Goal: Navigation & Orientation: Find specific page/section

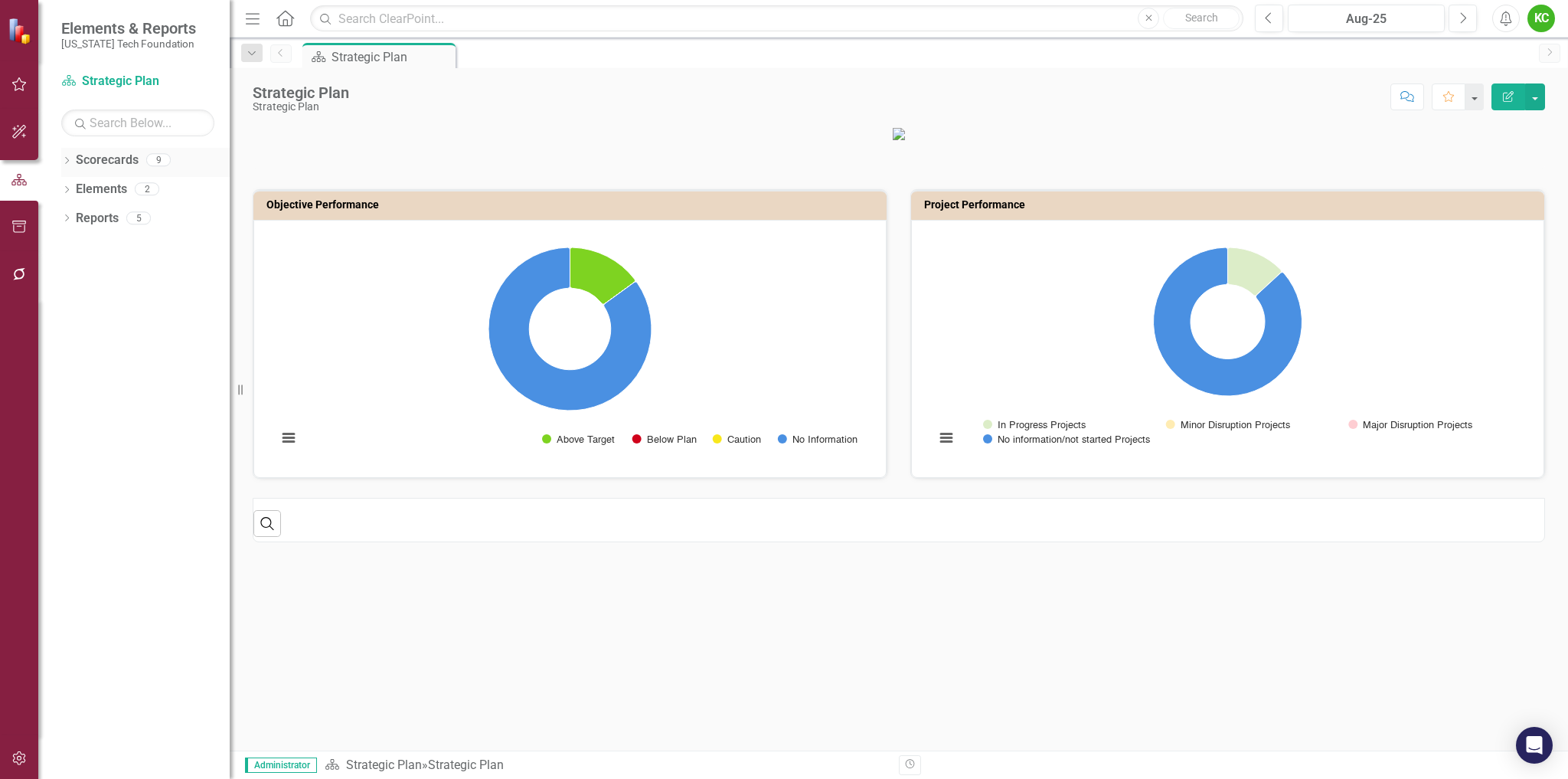
click at [67, 160] on icon "Dropdown" at bounding box center [66, 162] width 10 height 9
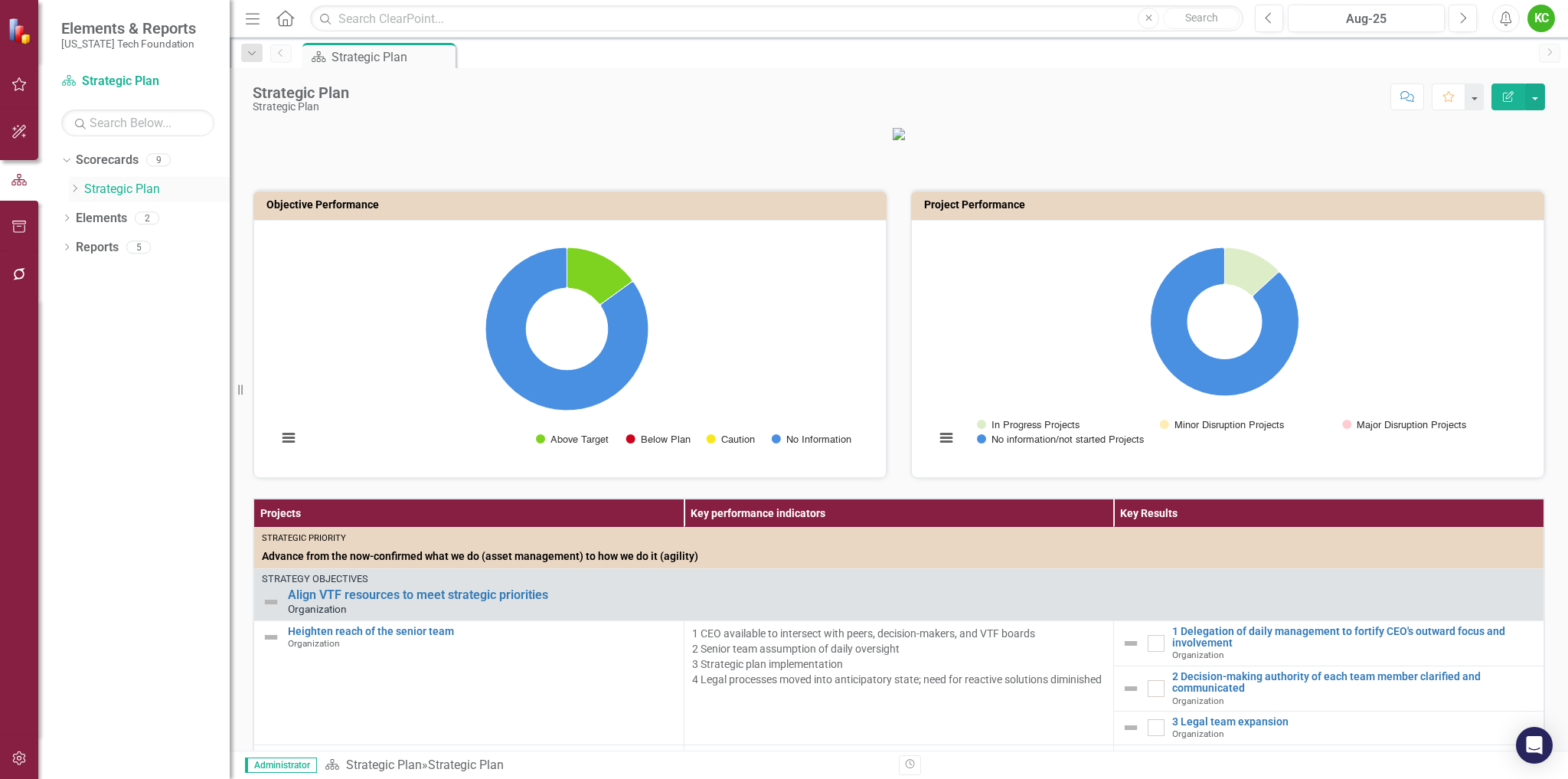
click at [78, 188] on icon "Dropdown" at bounding box center [75, 189] width 11 height 10
click at [116, 422] on link "Board" at bounding box center [164, 421] width 130 height 18
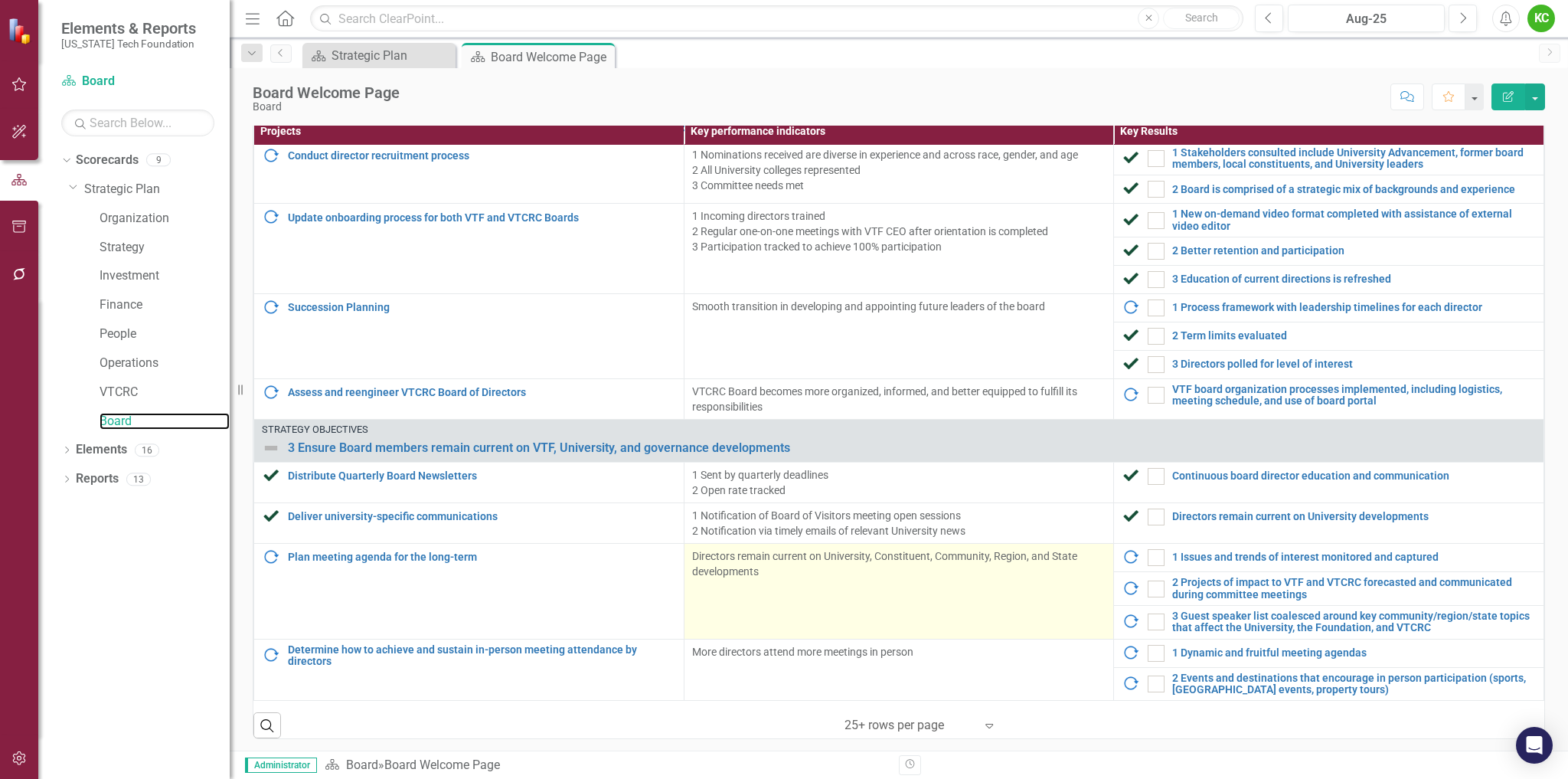
scroll to position [386, 0]
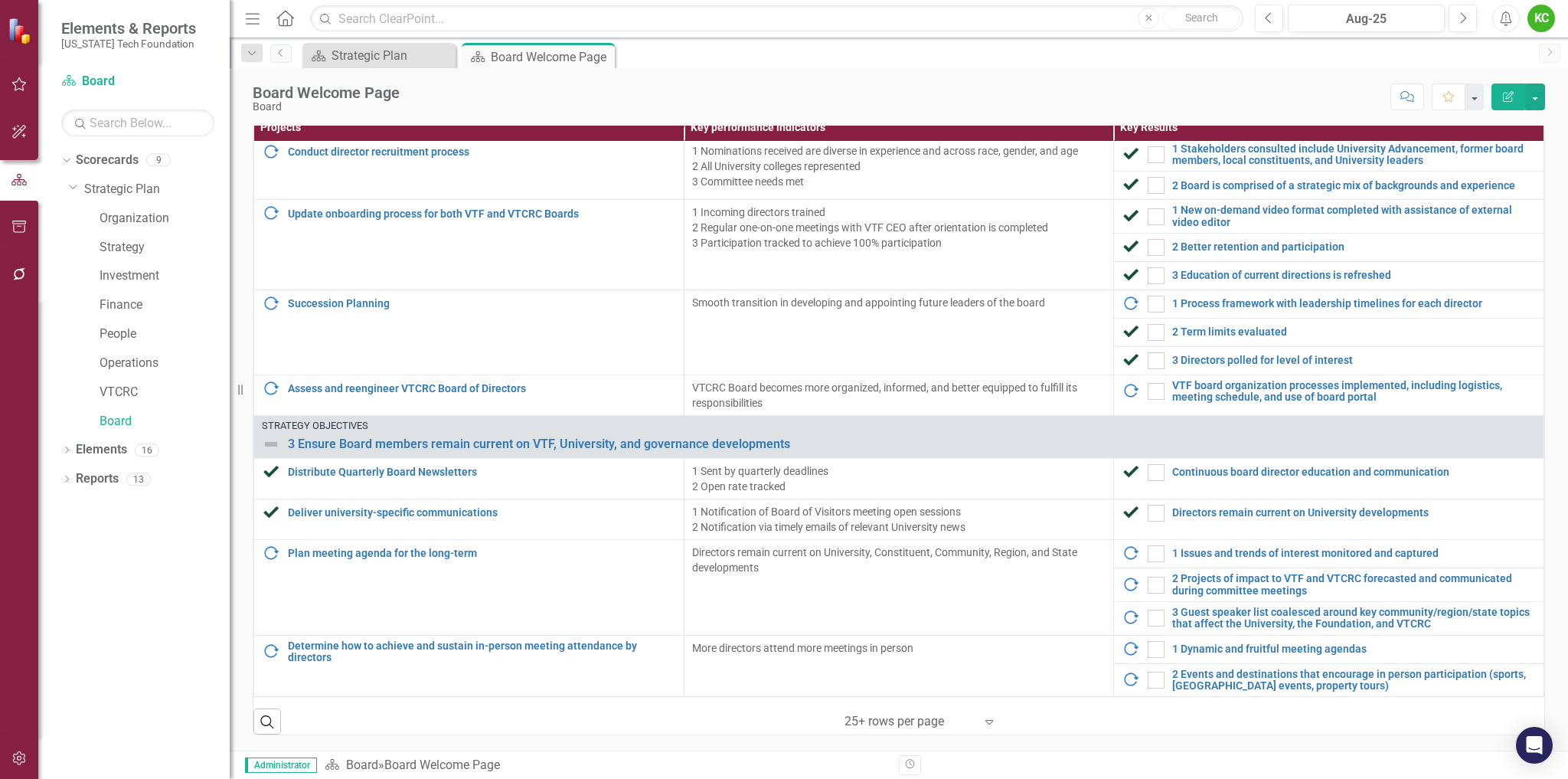
click at [983, 722] on icon "Expand" at bounding box center [988, 721] width 15 height 12
click at [1132, 714] on div "Search ‹ Previous 1 (current) › Next 25+ rows per page Expand" at bounding box center [898, 715] width 1291 height 37
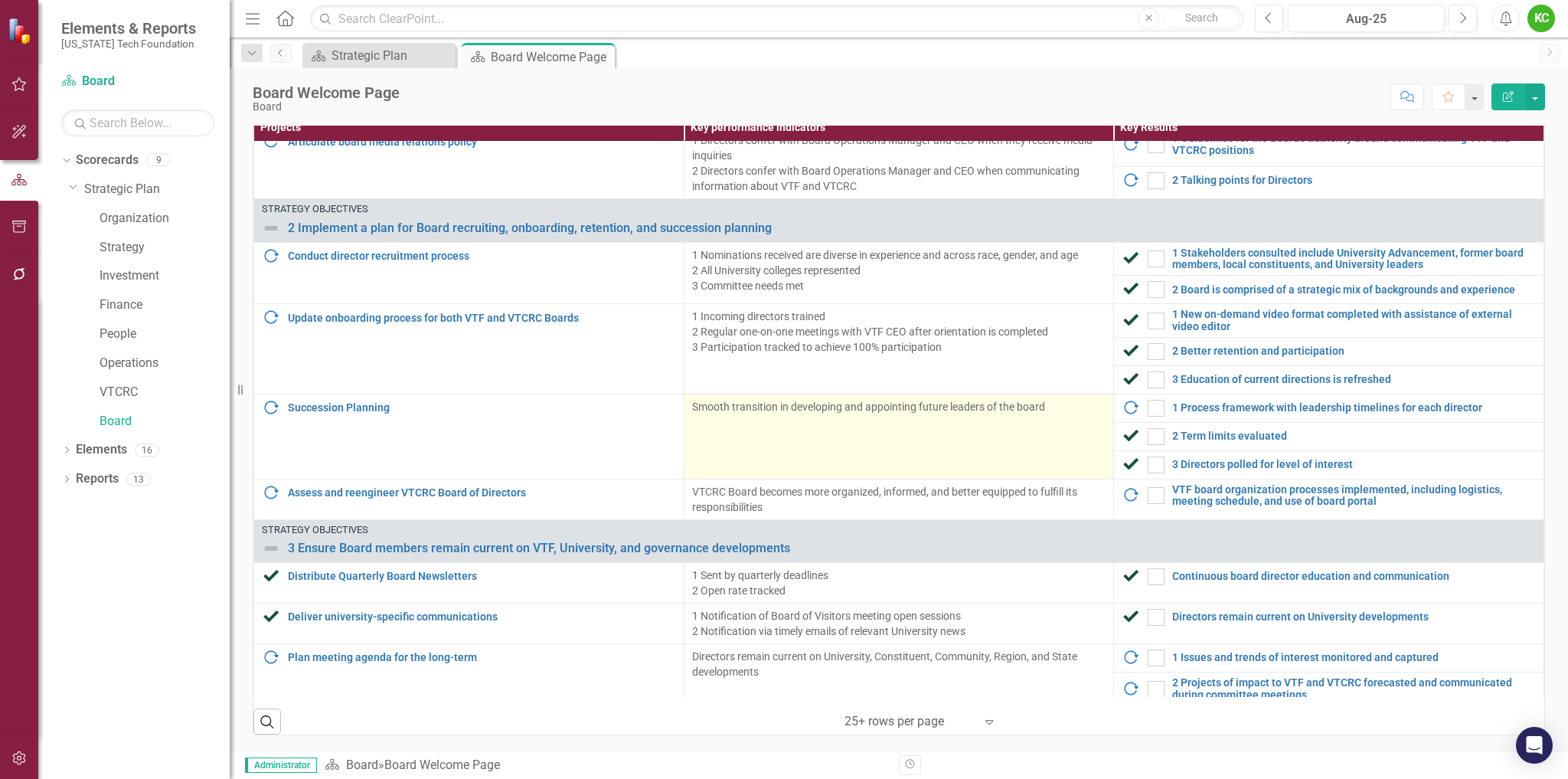
scroll to position [239, 0]
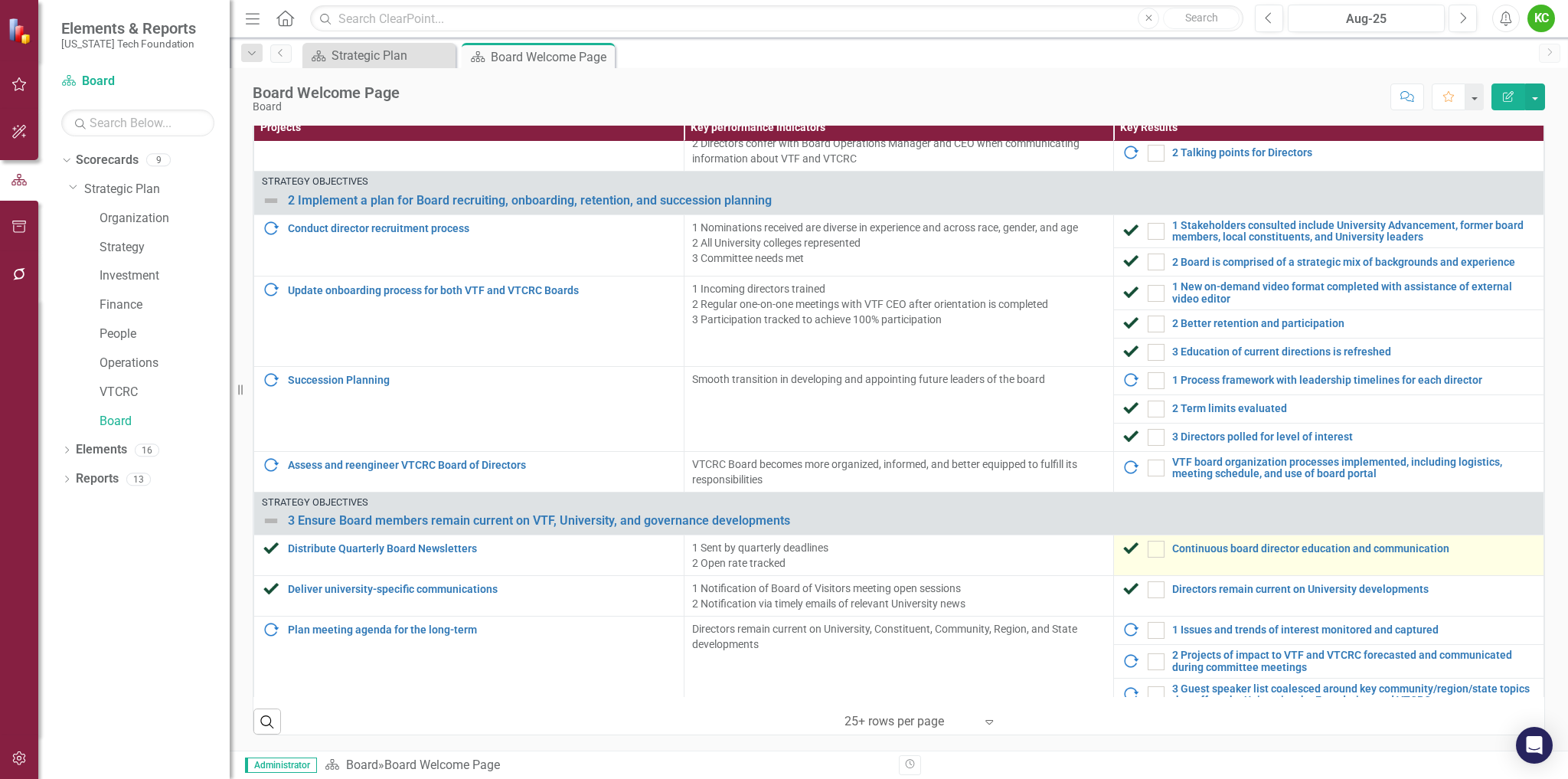
click at [1218, 556] on div "Continuous board director education and communication" at bounding box center [1328, 549] width 414 height 18
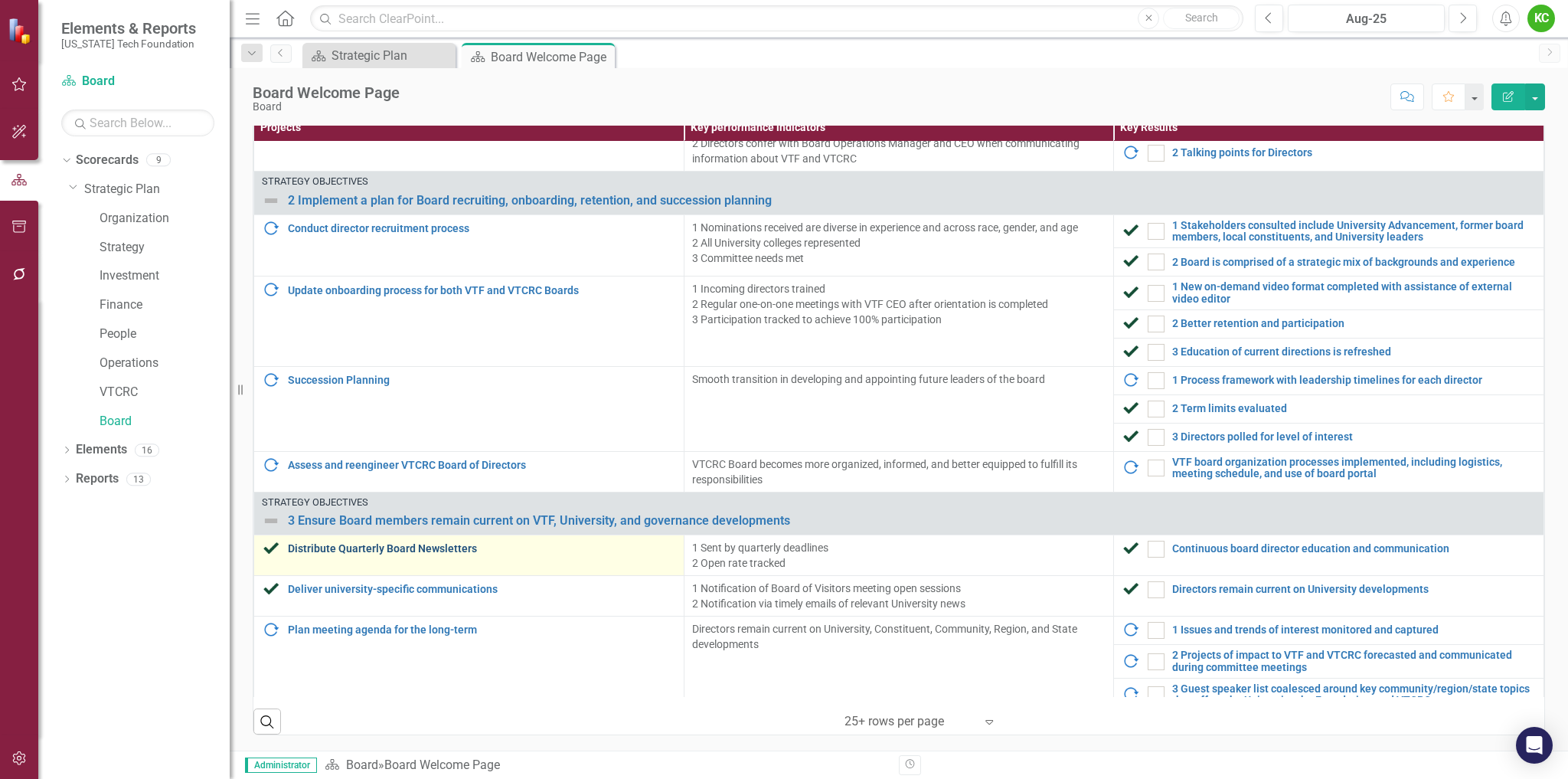
click at [445, 549] on link "Distribute Quarterly Board Newsletters" at bounding box center [481, 549] width 388 height 11
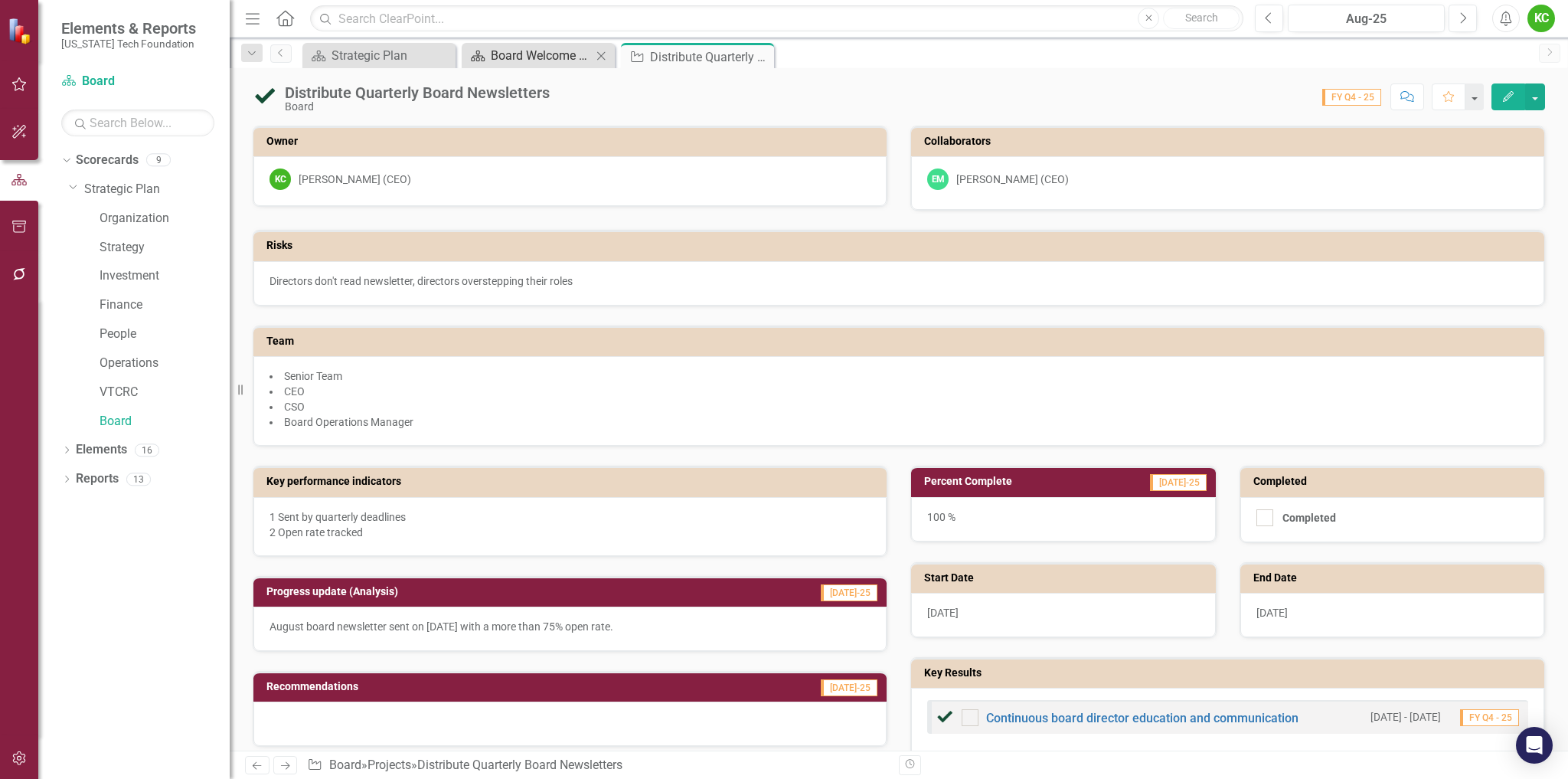
click at [569, 57] on div "Board Welcome Page" at bounding box center [541, 56] width 101 height 19
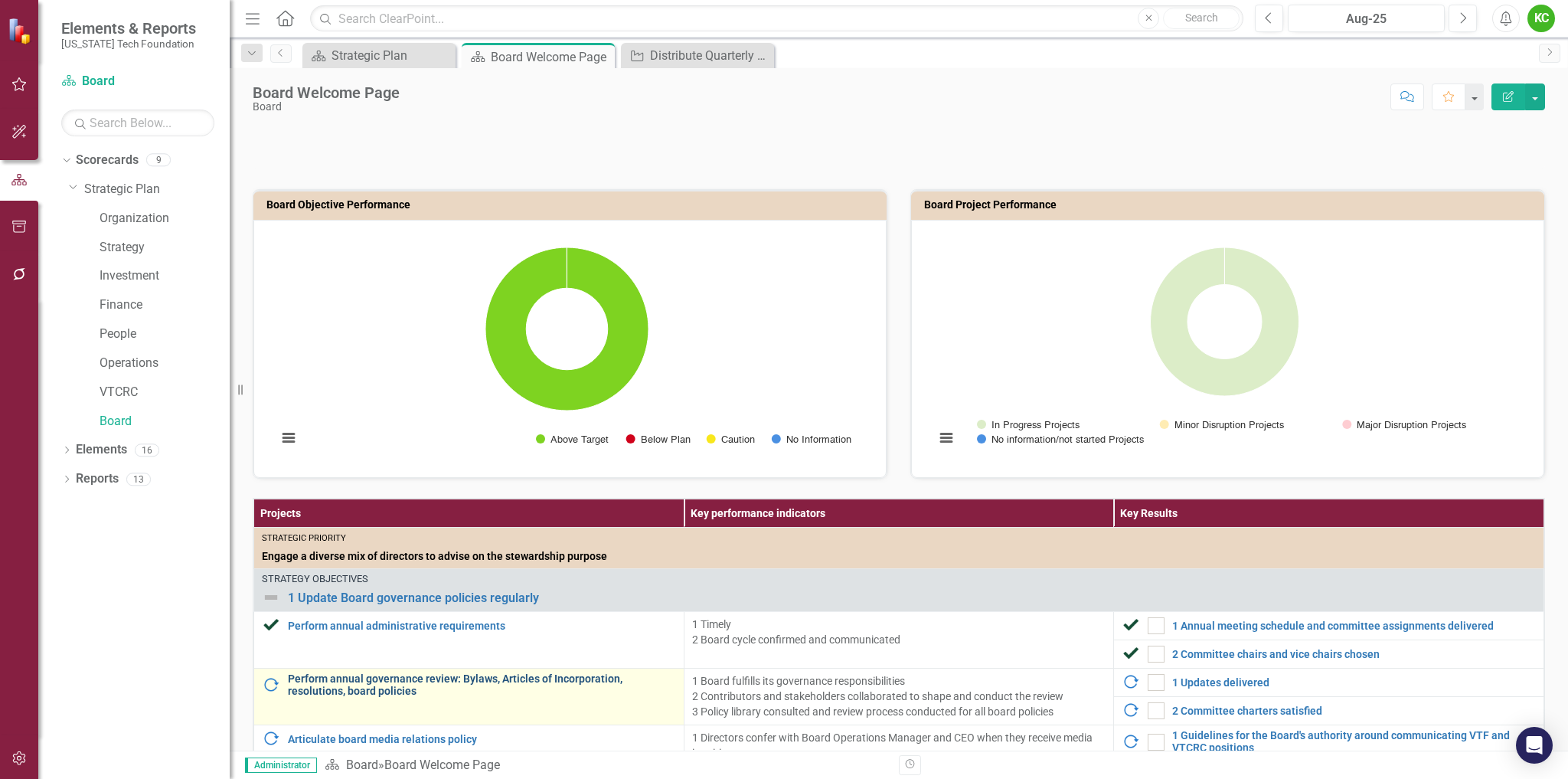
click at [377, 682] on link "Perform annual governance review: Bylaws, Articles of Incorporation, resolution…" at bounding box center [481, 685] width 388 height 24
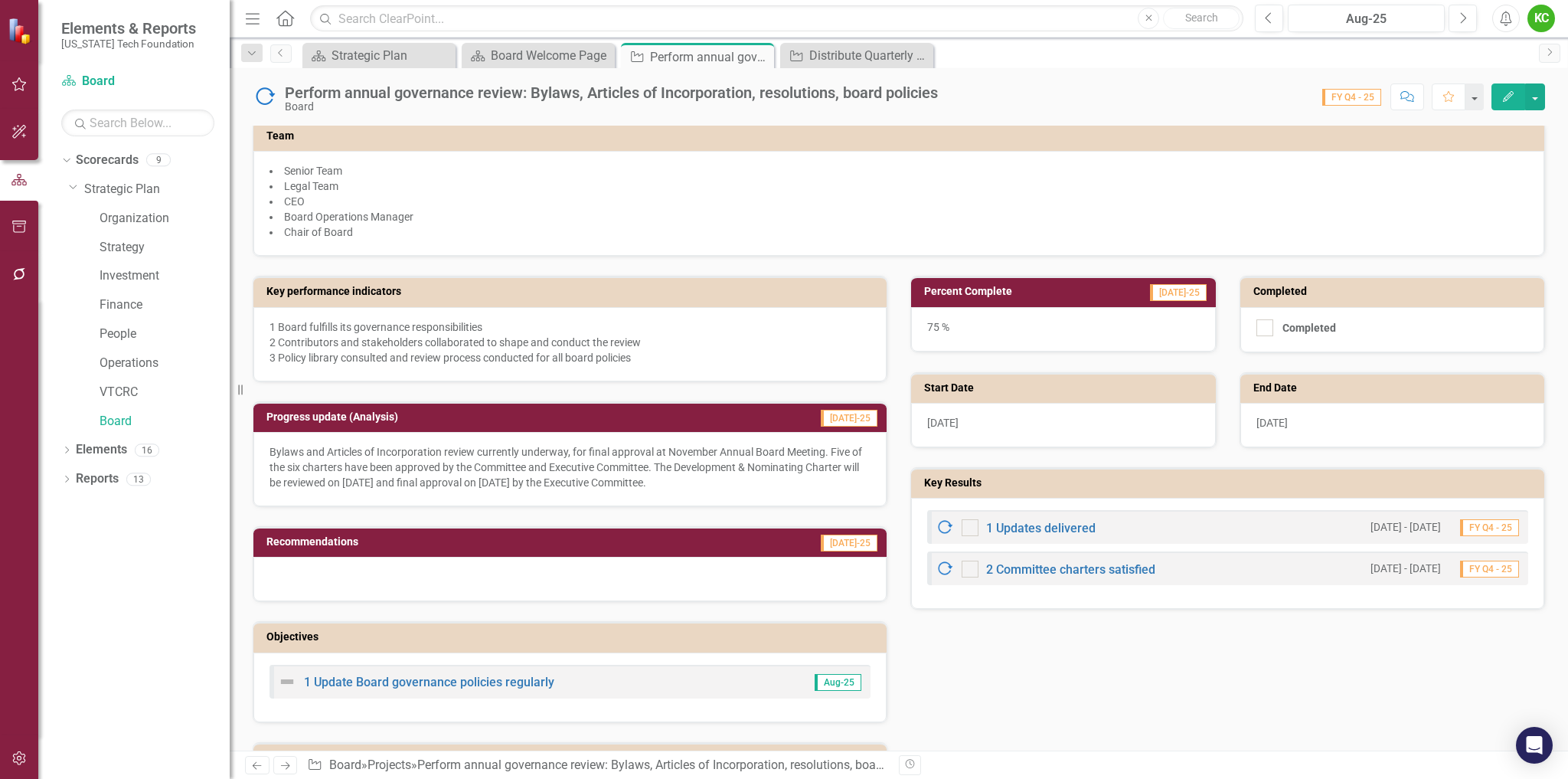
scroll to position [229, 0]
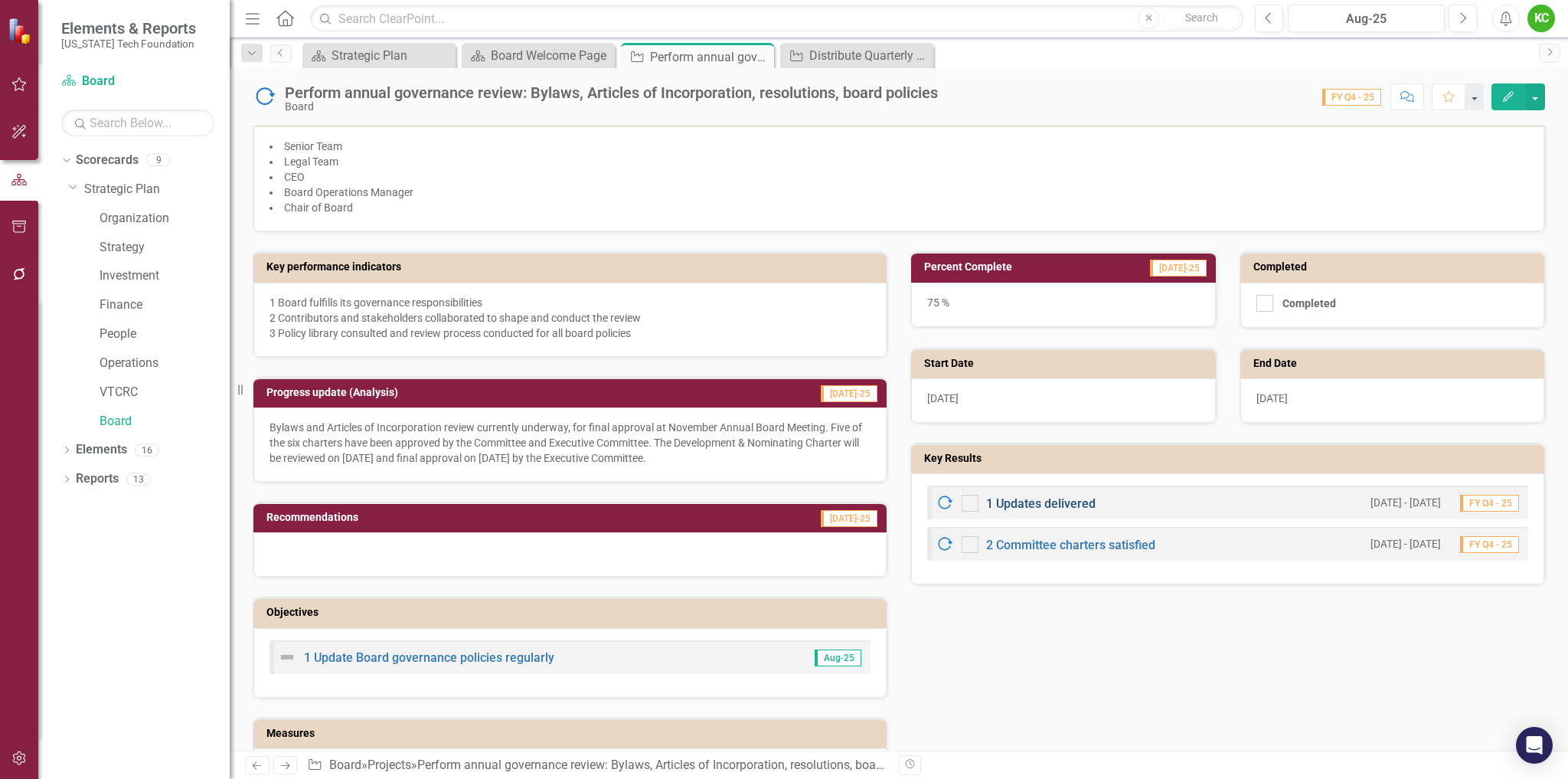
click at [1046, 499] on link "1 Updates delivered" at bounding box center [1040, 503] width 109 height 14
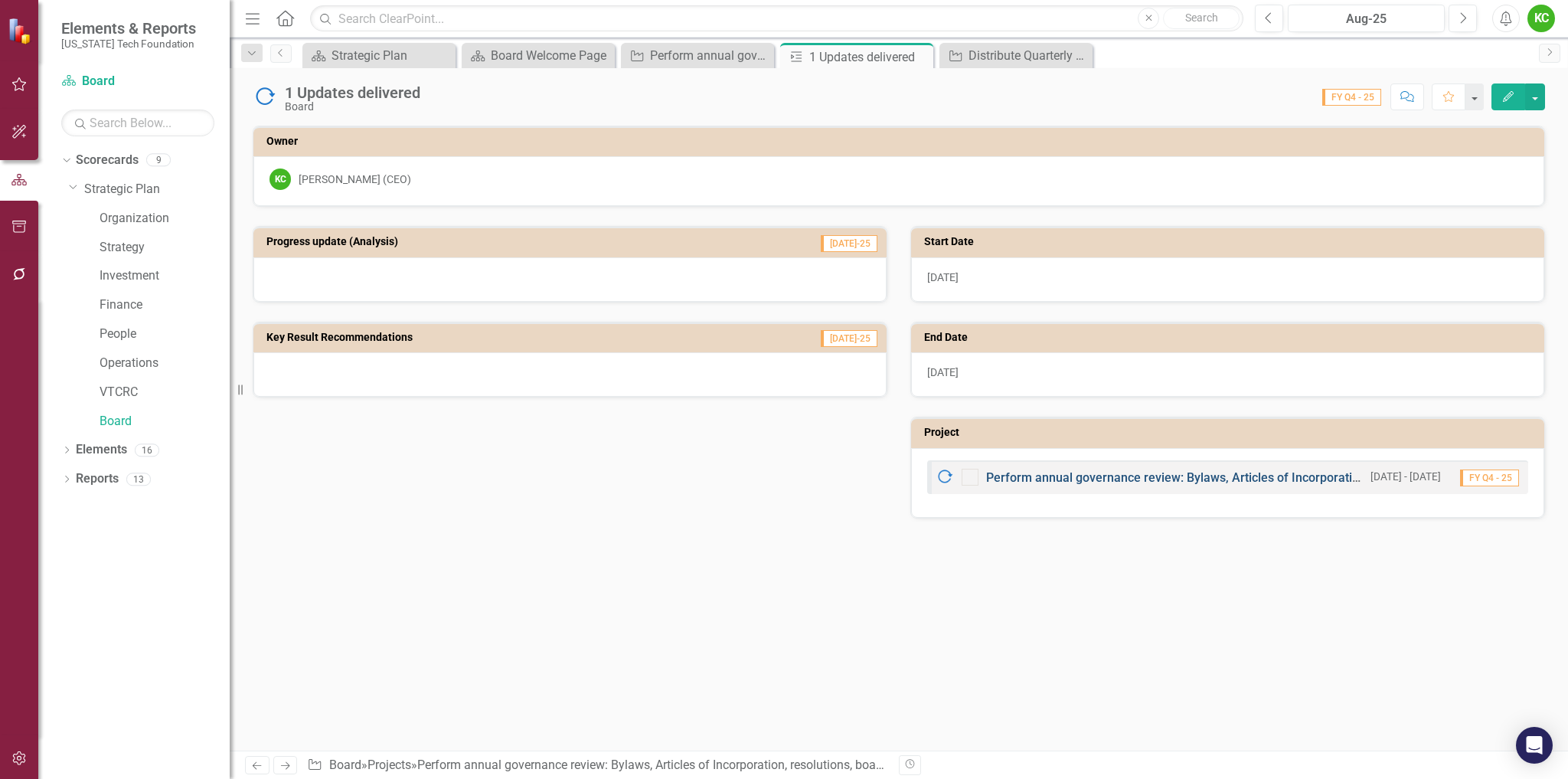
click at [1136, 474] on link "Perform annual governance review: Bylaws, Articles of Incorporation, resolution…" at bounding box center [1251, 477] width 530 height 14
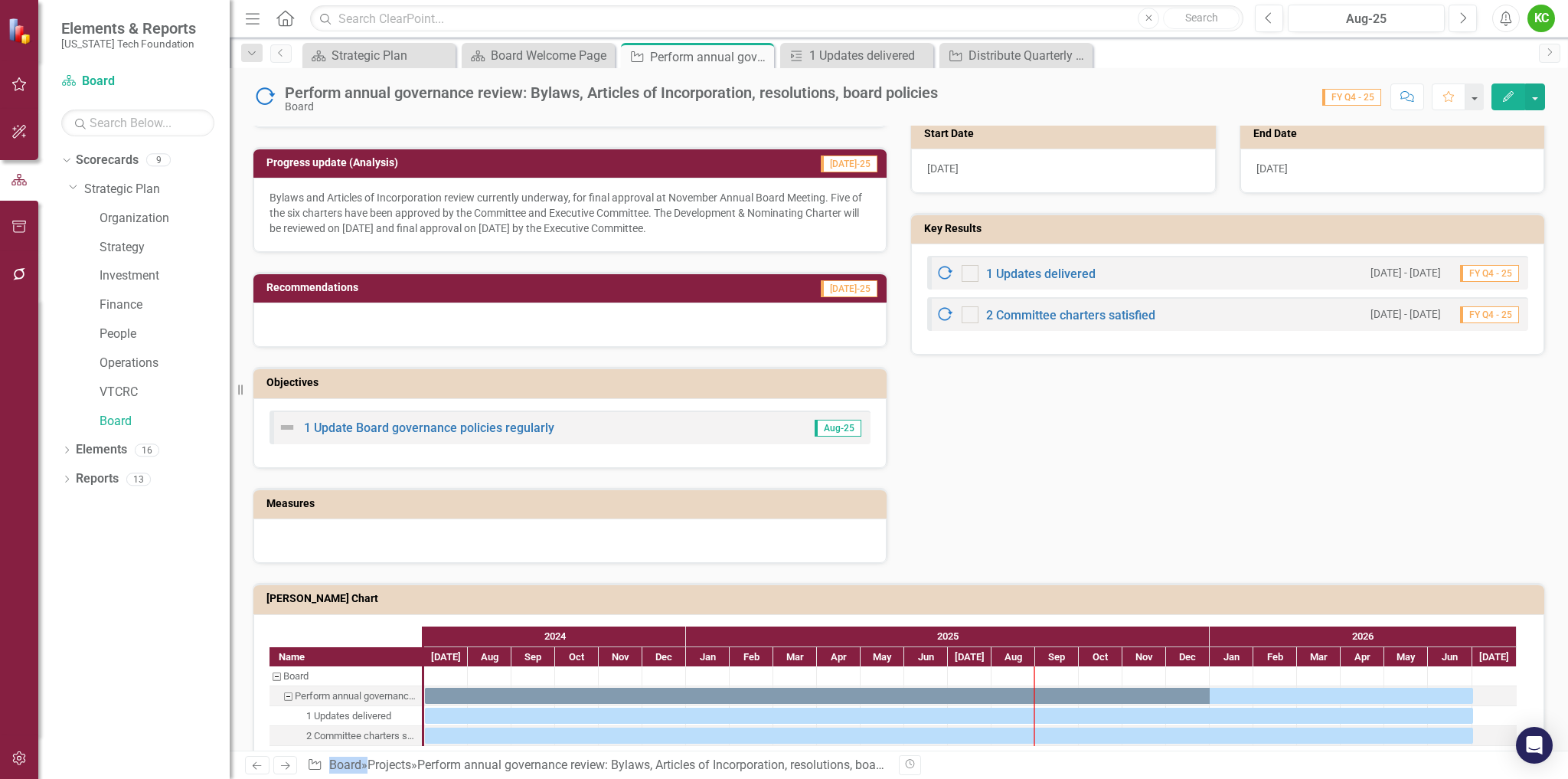
scroll to position [750, 0]
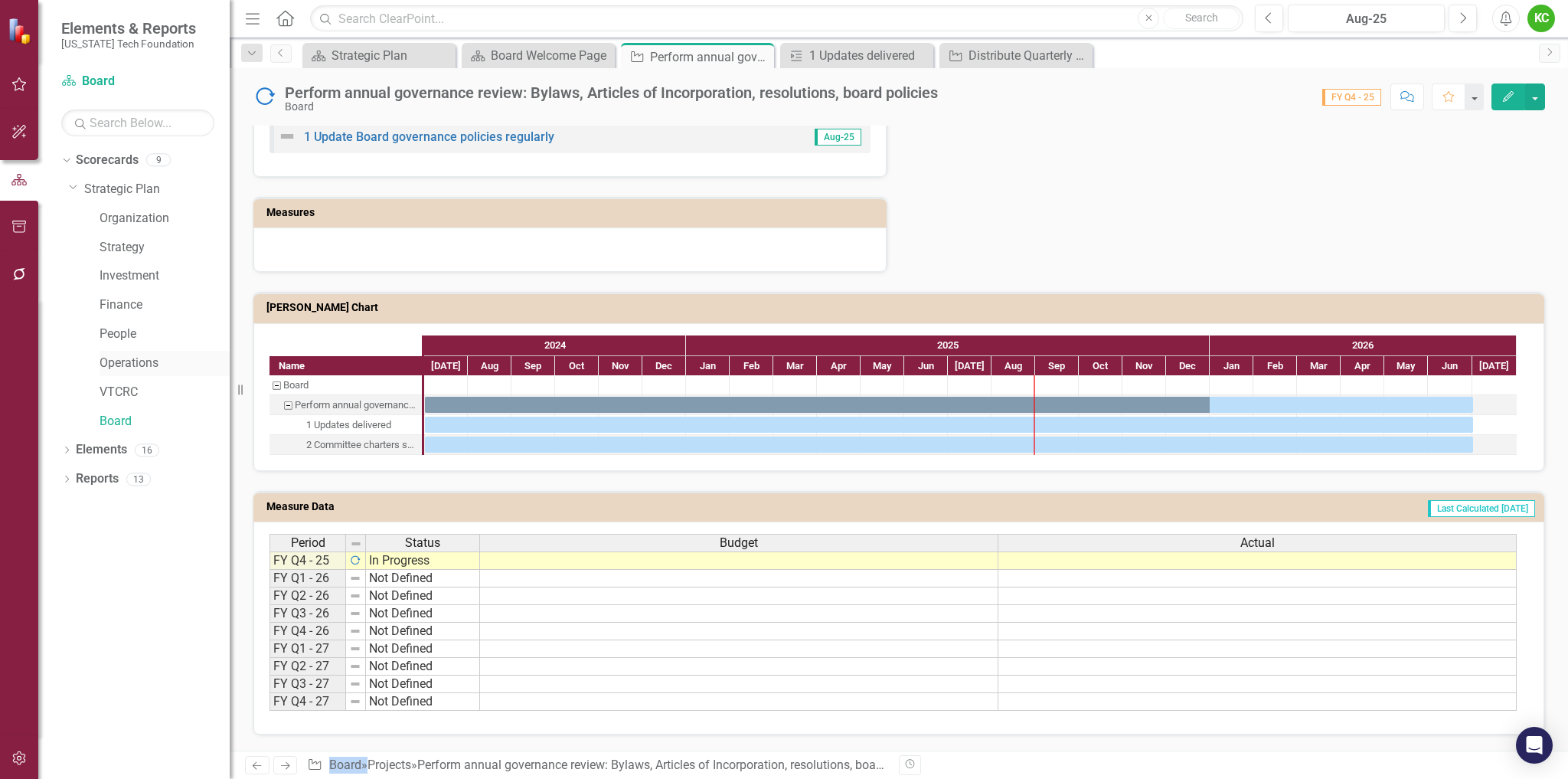
click at [143, 358] on link "Operations" at bounding box center [164, 363] width 130 height 18
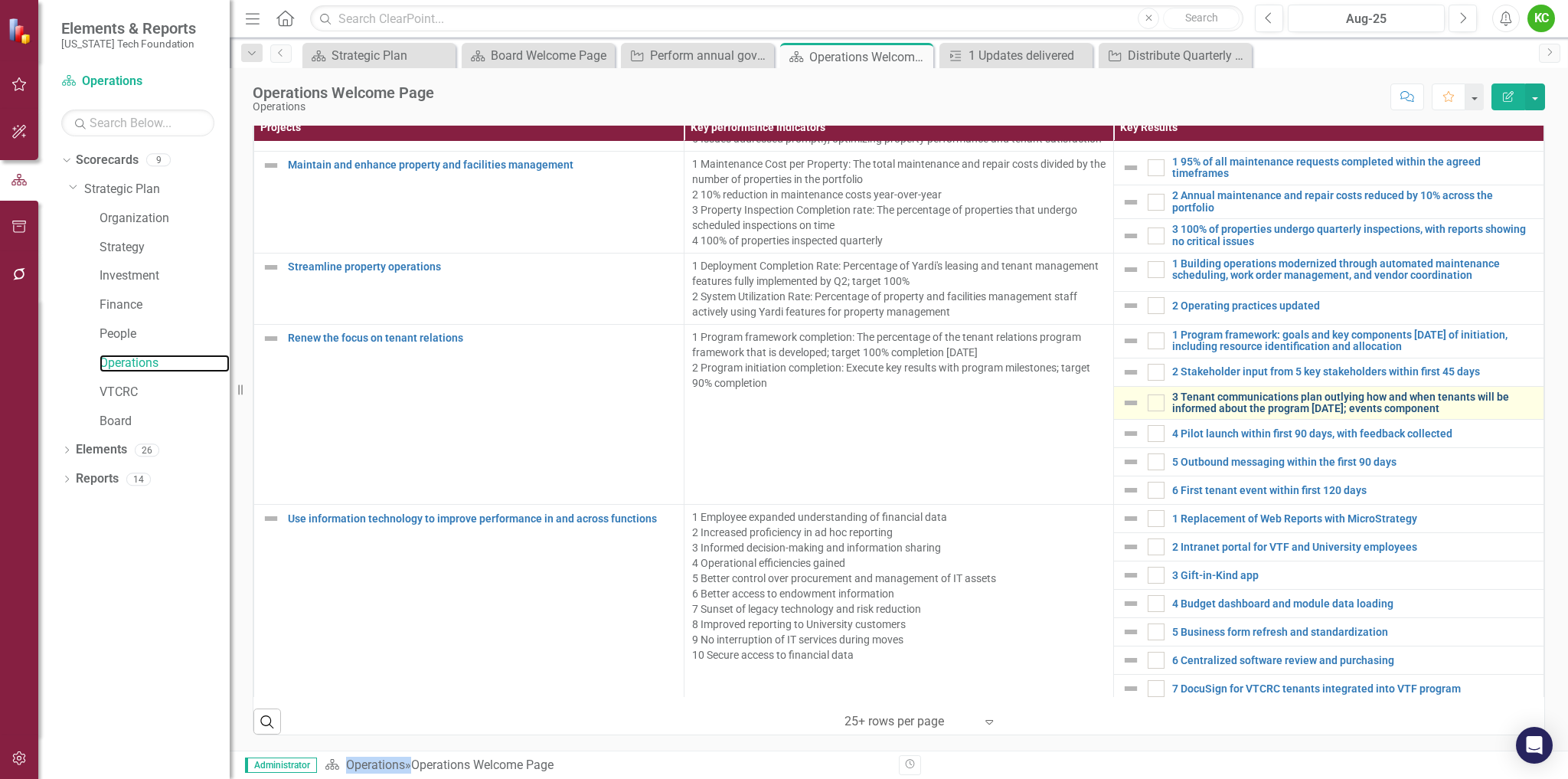
scroll to position [1099, 0]
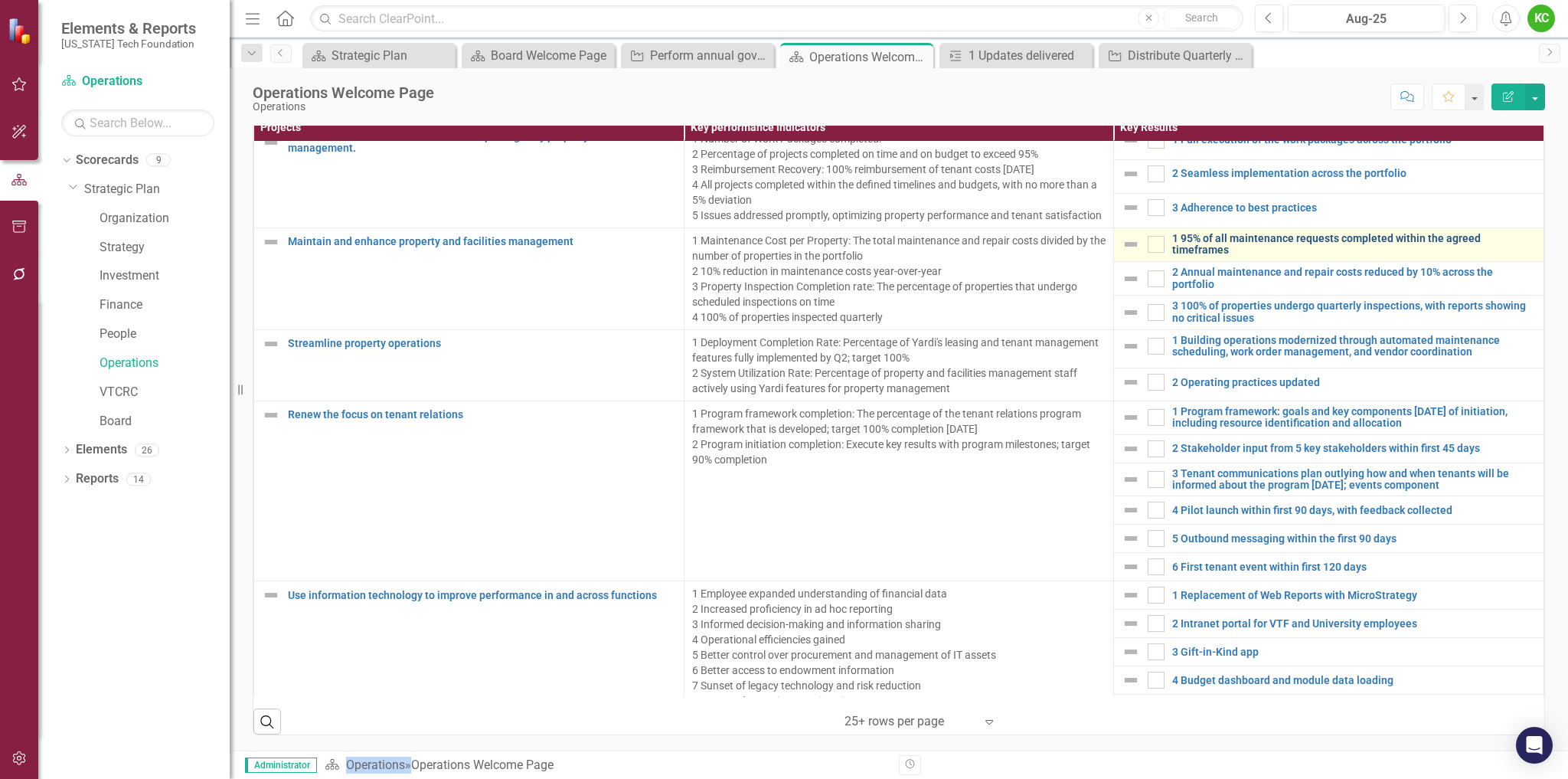
click at [1187, 256] on link "1 95% of all maintenance requests completed within the agreed timeframes" at bounding box center [1354, 245] width 364 height 24
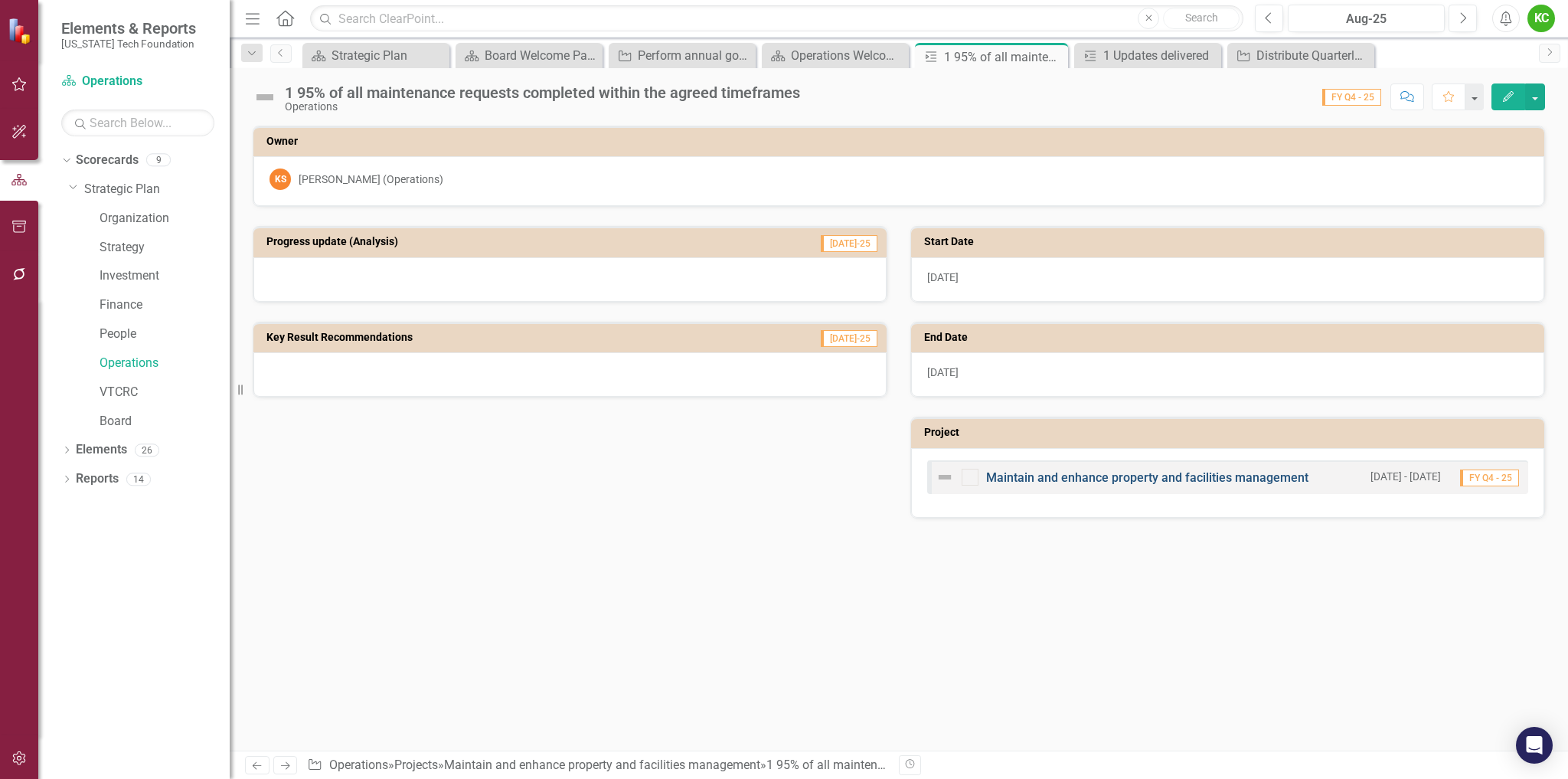
click at [1105, 480] on link "Maintain and enhance property and facilities management" at bounding box center [1147, 477] width 323 height 14
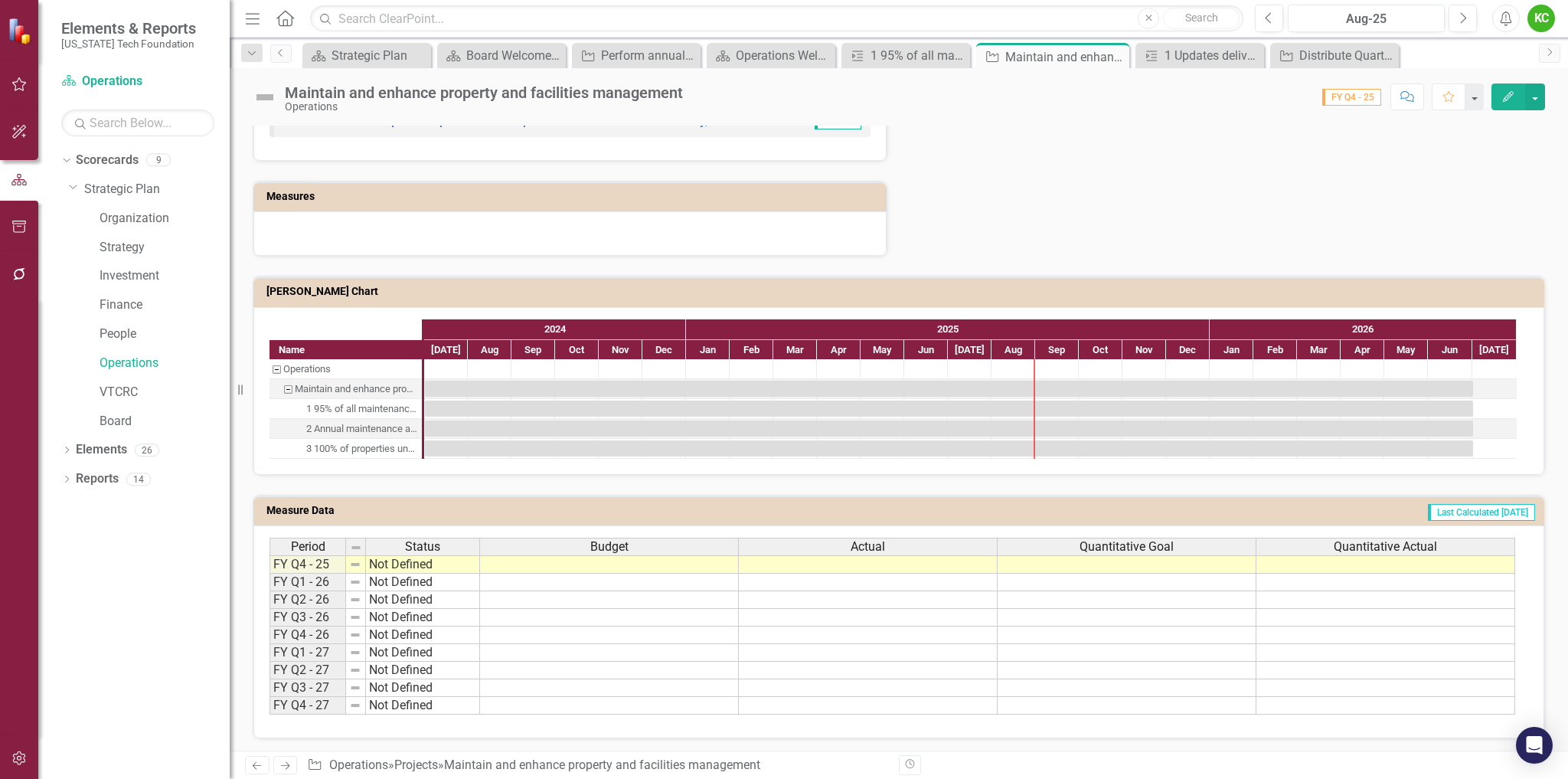
scroll to position [785, 0]
